Goal: Find specific fact

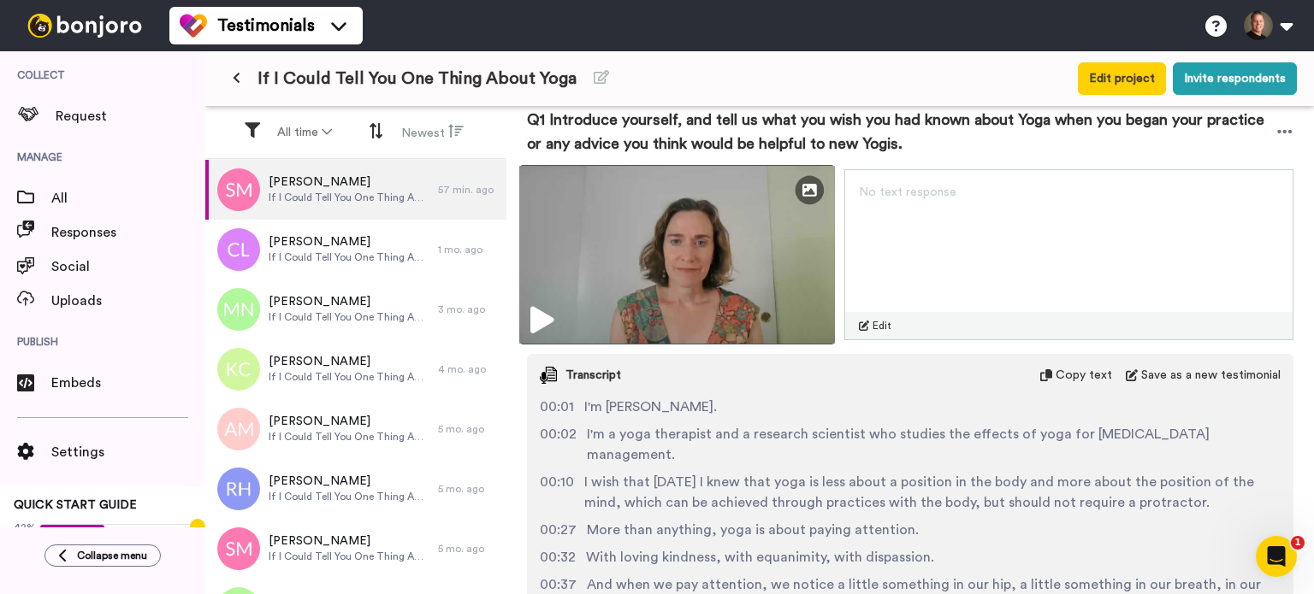
click at [541, 301] on img at bounding box center [677, 255] width 316 height 180
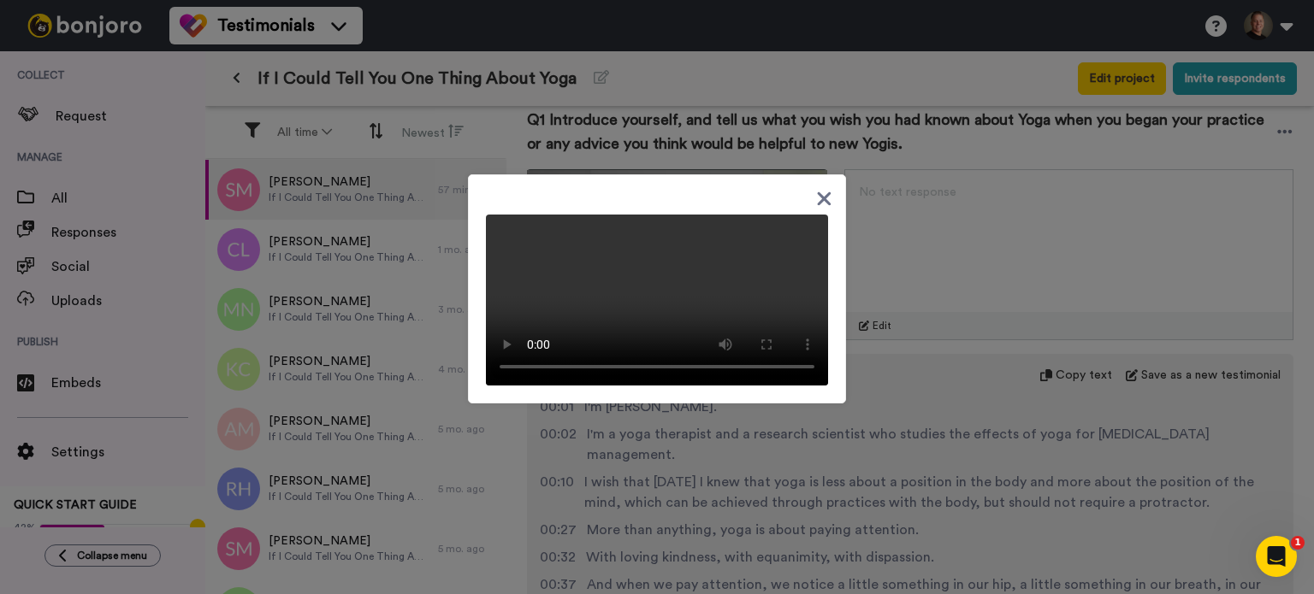
click at [816, 188] on icon at bounding box center [824, 198] width 16 height 21
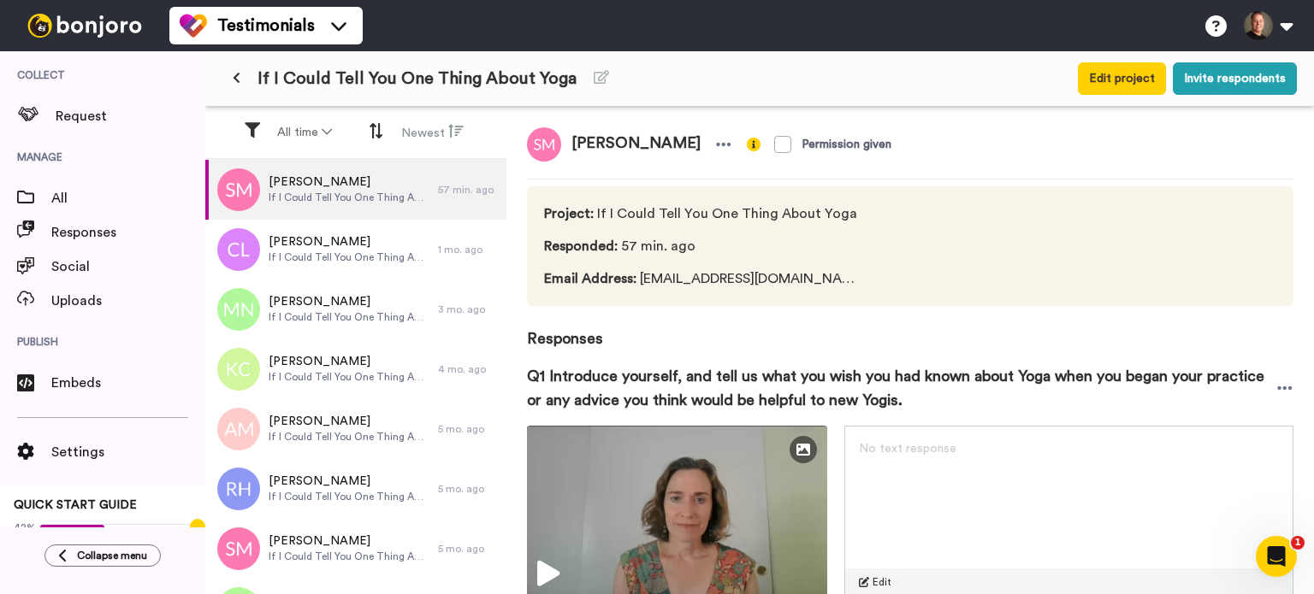
scroll to position [171, 0]
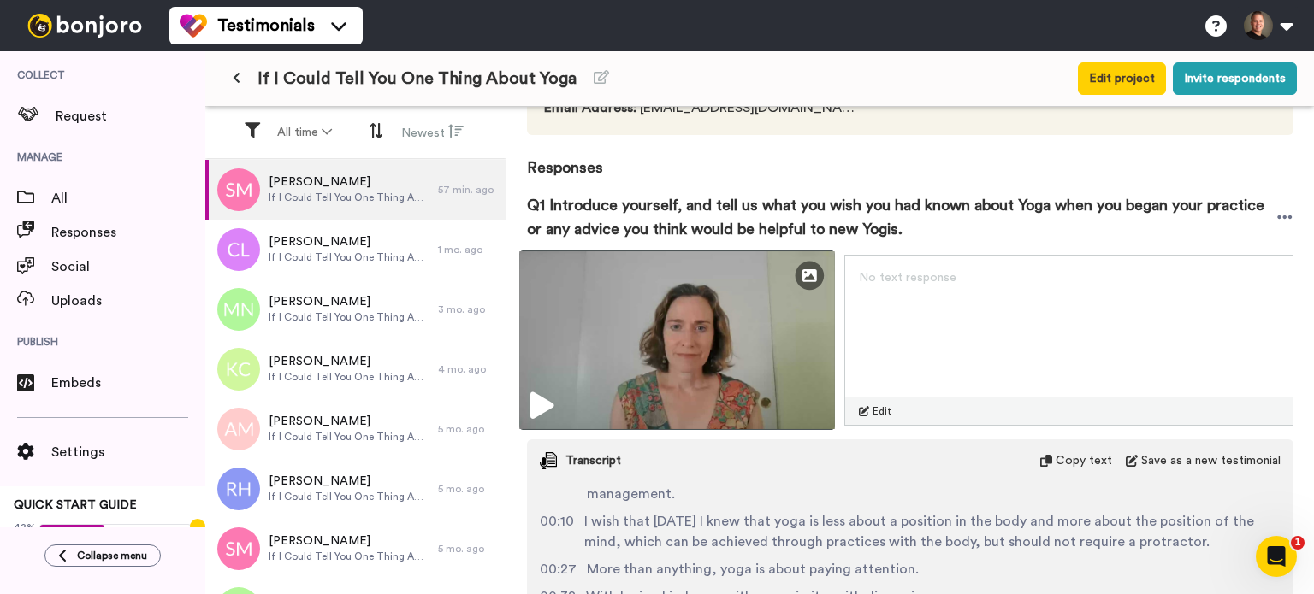
click at [730, 353] on img at bounding box center [677, 341] width 316 height 180
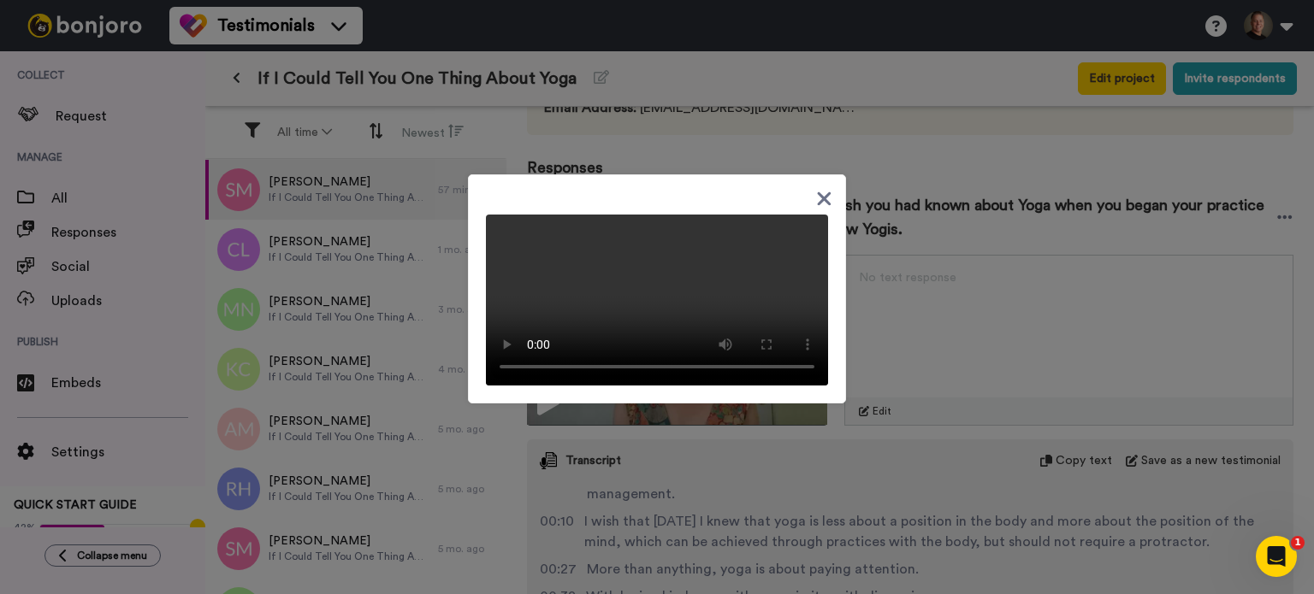
click at [818, 188] on icon at bounding box center [824, 198] width 16 height 21
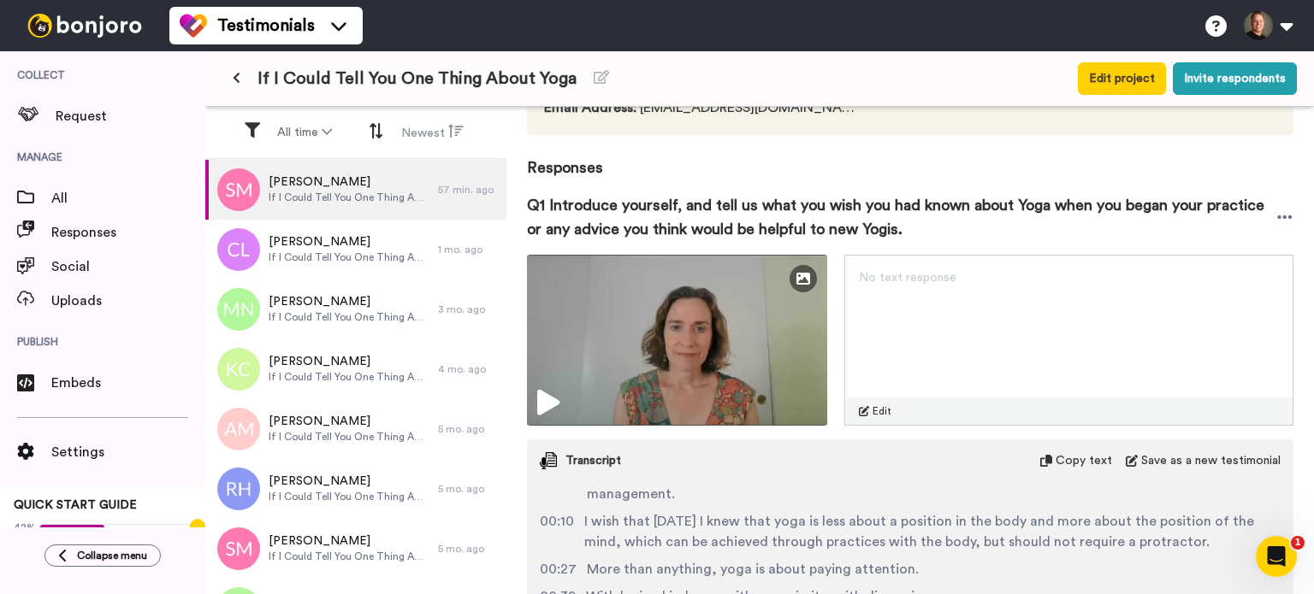
scroll to position [0, 0]
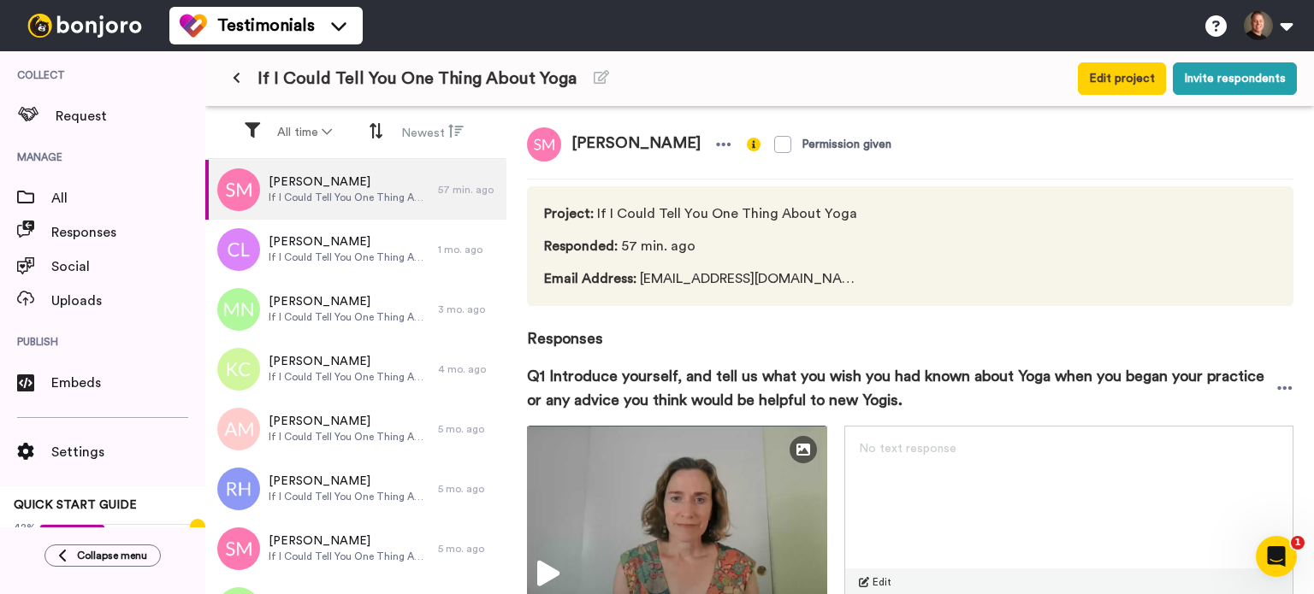
drag, startPoint x: 684, startPoint y: 141, endPoint x: 571, endPoint y: 133, distance: 113.2
click at [571, 133] on span "[PERSON_NAME]" at bounding box center [636, 144] width 150 height 34
copy span "[PERSON_NAME]"
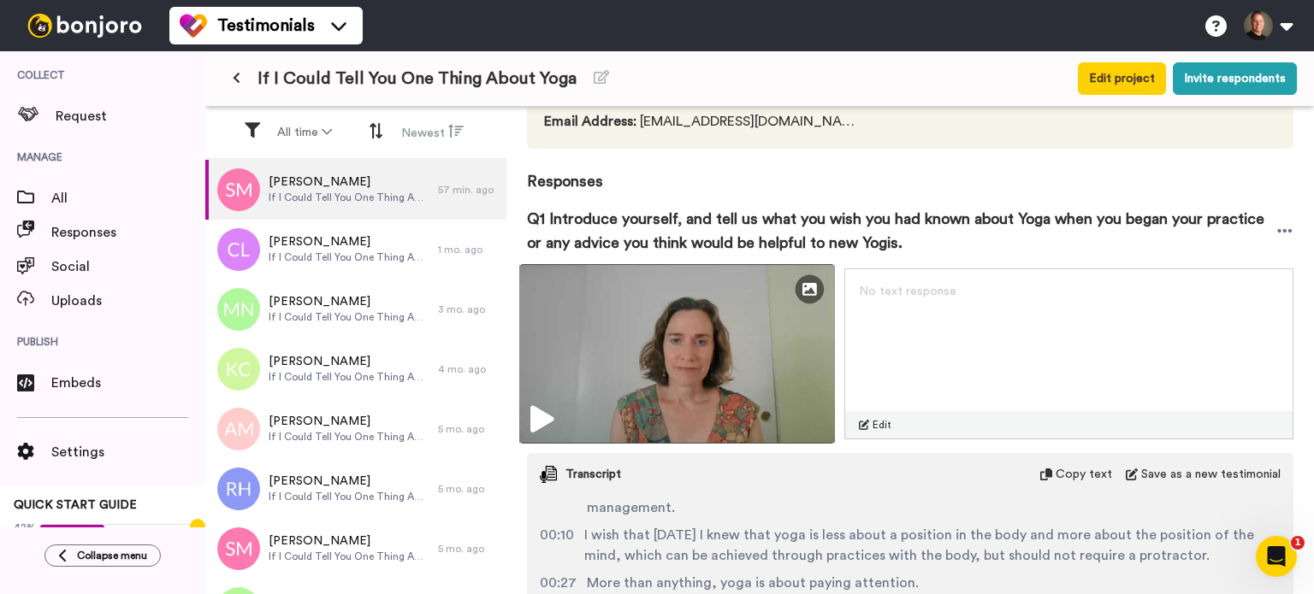
scroll to position [257, 0]
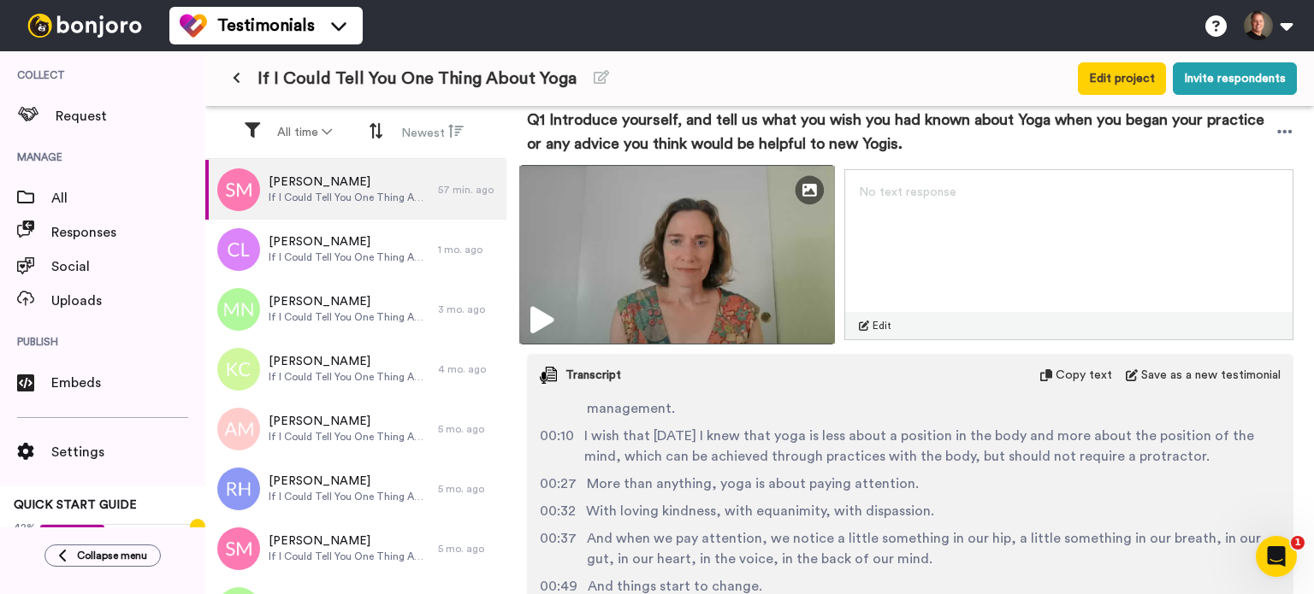
click at [688, 277] on img at bounding box center [677, 255] width 316 height 180
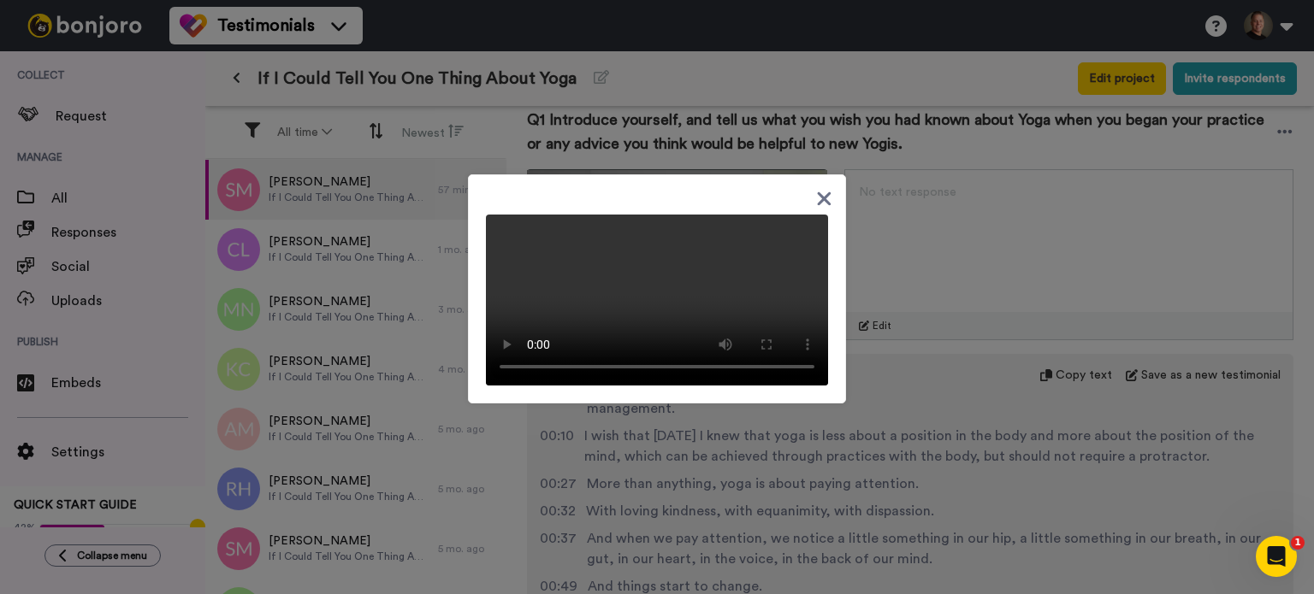
click at [818, 192] on icon at bounding box center [825, 199] width 14 height 14
